Goal: Find contact information: Find contact information

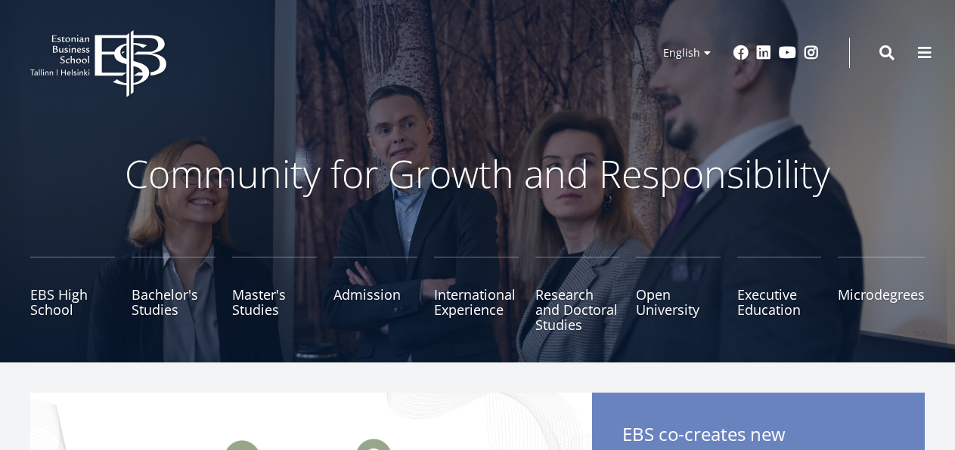
drag, startPoint x: 955, startPoint y: 71, endPoint x: 967, endPoint y: 128, distance: 58.7
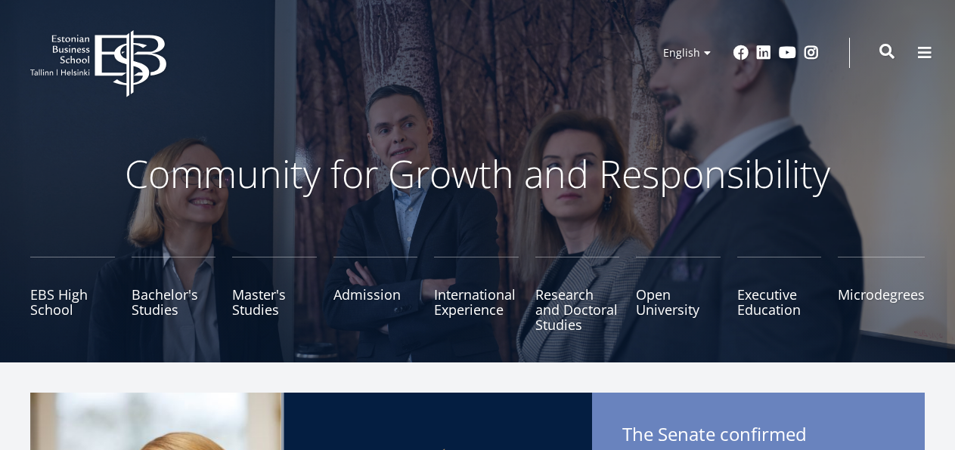
click at [884, 50] on span at bounding box center [886, 51] width 15 height 15
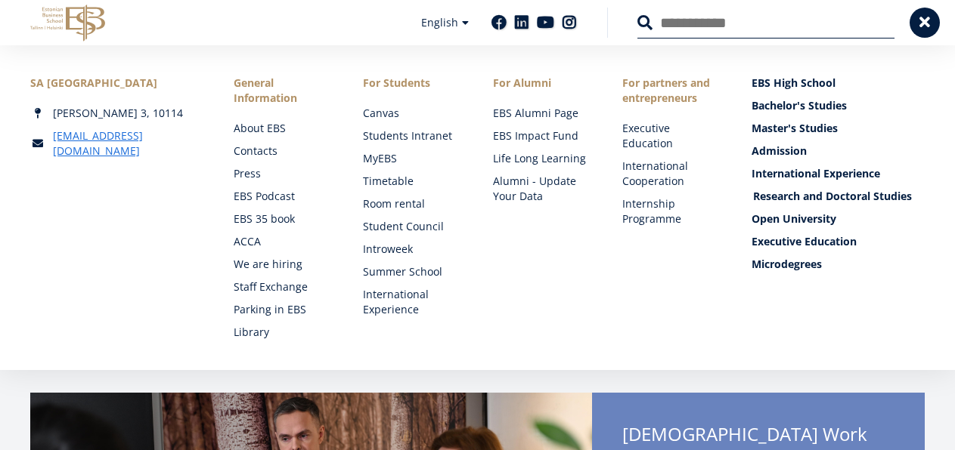
click at [779, 192] on link "Research and Doctoral Studies" at bounding box center [839, 196] width 173 height 15
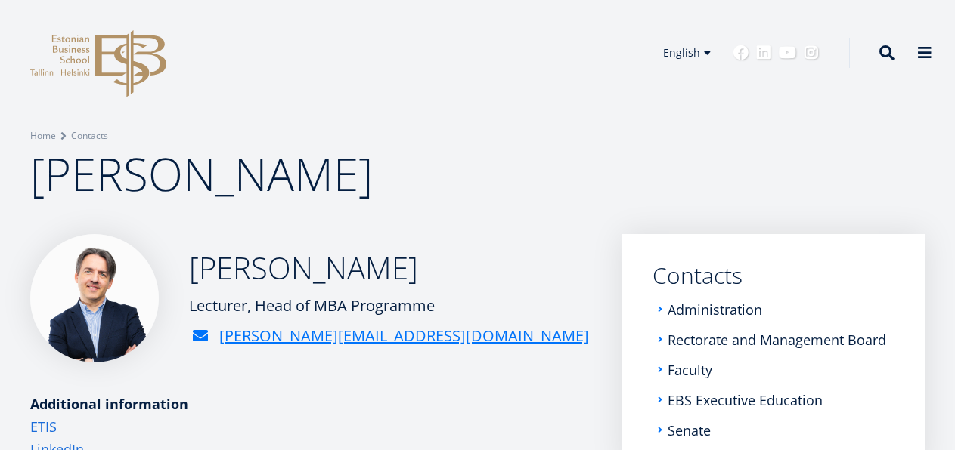
drag, startPoint x: 967, startPoint y: 49, endPoint x: 967, endPoint y: 77, distance: 28.0
drag, startPoint x: 961, startPoint y: 58, endPoint x: 966, endPoint y: 93, distance: 35.2
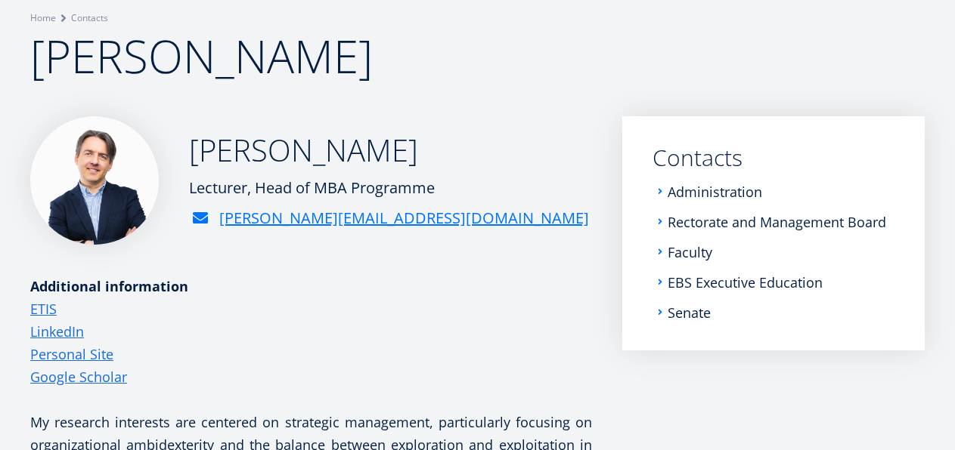
scroll to position [95, 0]
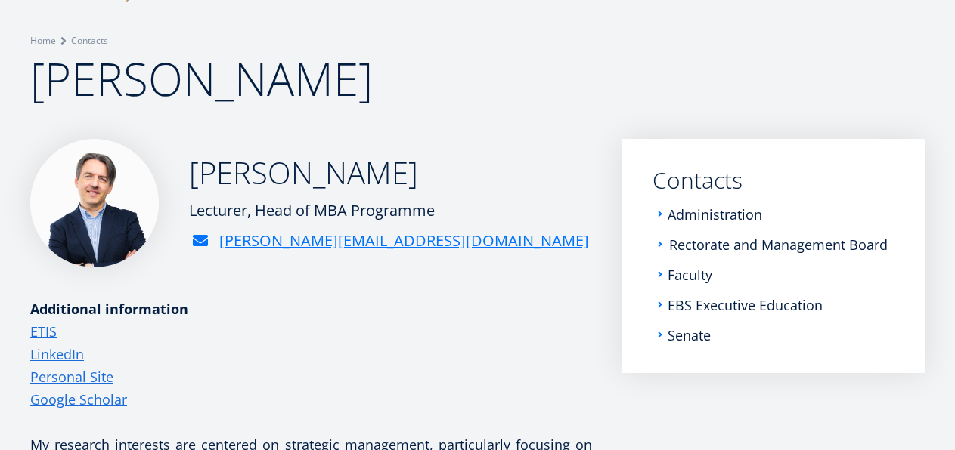
click at [717, 252] on link "Rectorate and Management Board" at bounding box center [778, 244] width 218 height 15
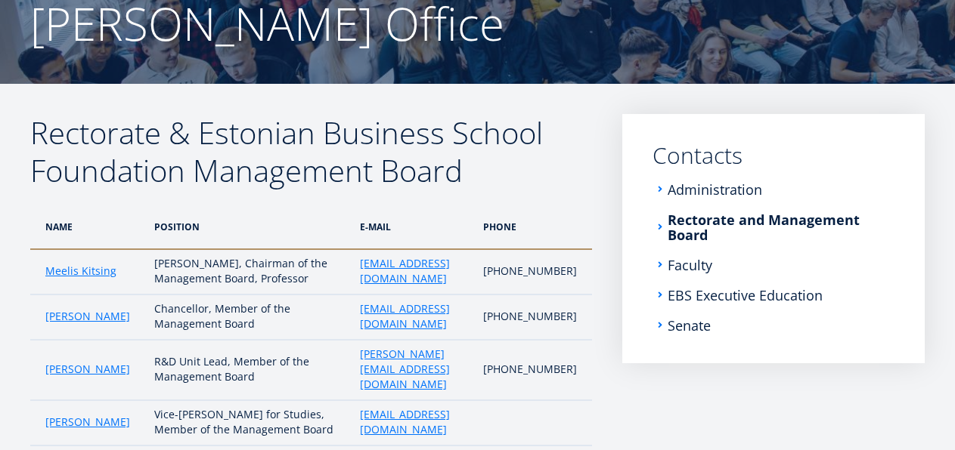
scroll to position [148, 0]
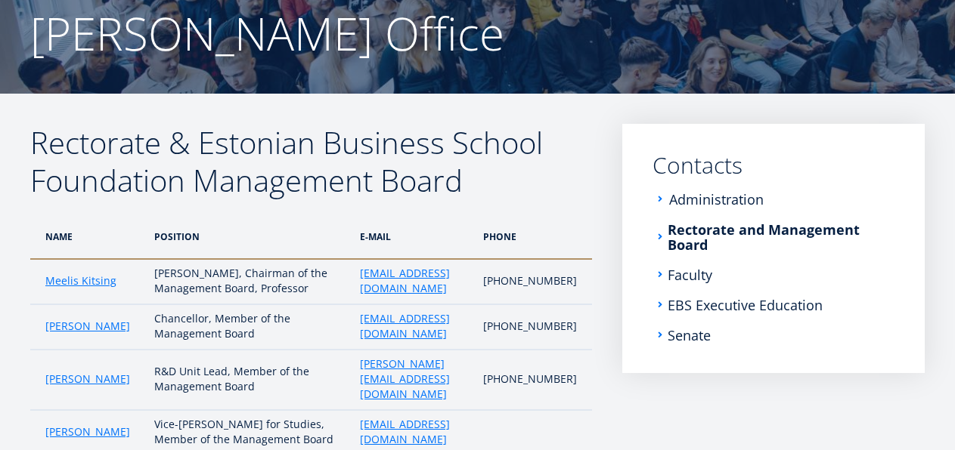
click at [692, 200] on link "Administration" at bounding box center [716, 199] width 94 height 15
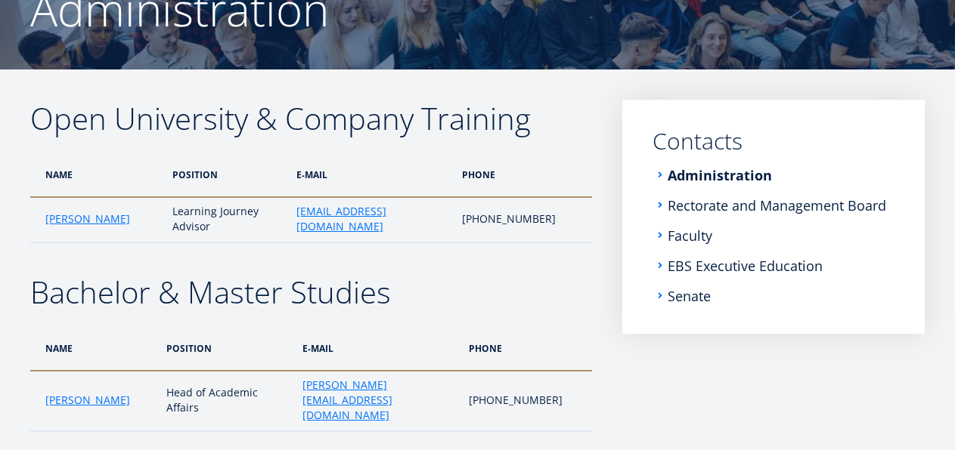
scroll to position [154, 0]
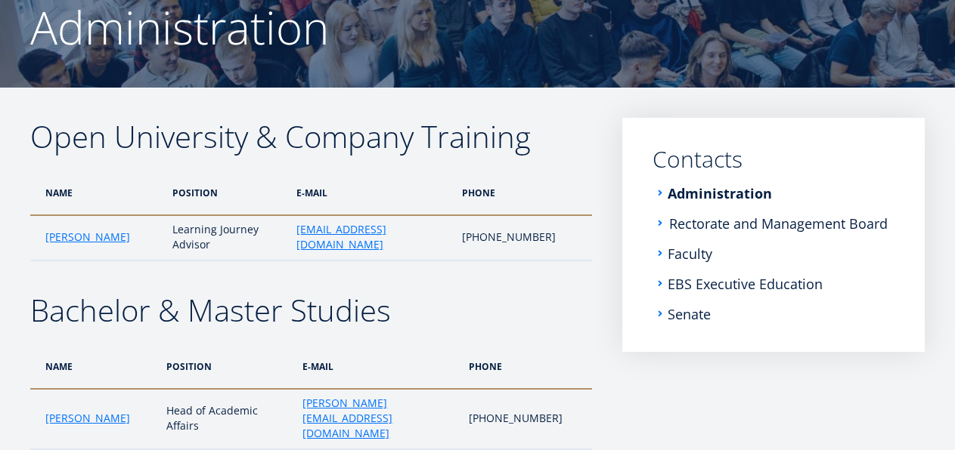
click at [785, 221] on link "Rectorate and Management Board" at bounding box center [778, 223] width 218 height 15
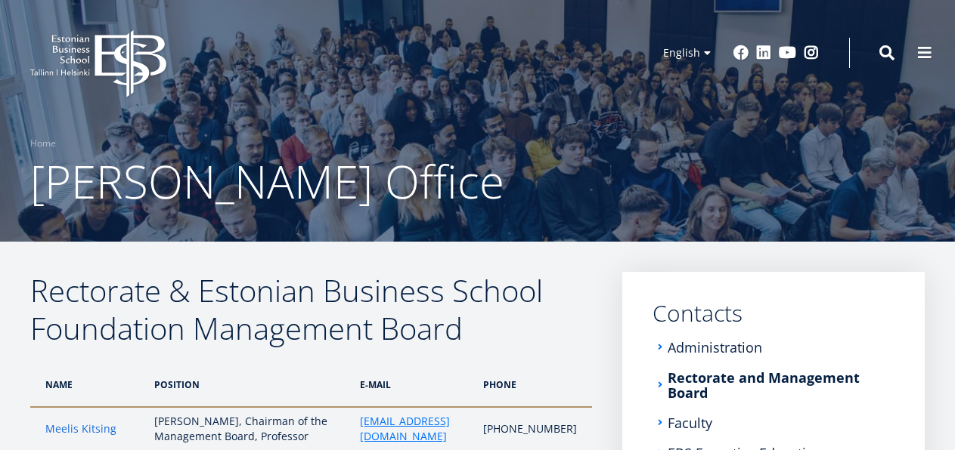
click at [92, 430] on link "Meelis Kitsing" at bounding box center [80, 429] width 71 height 15
